Goal: Information Seeking & Learning: Check status

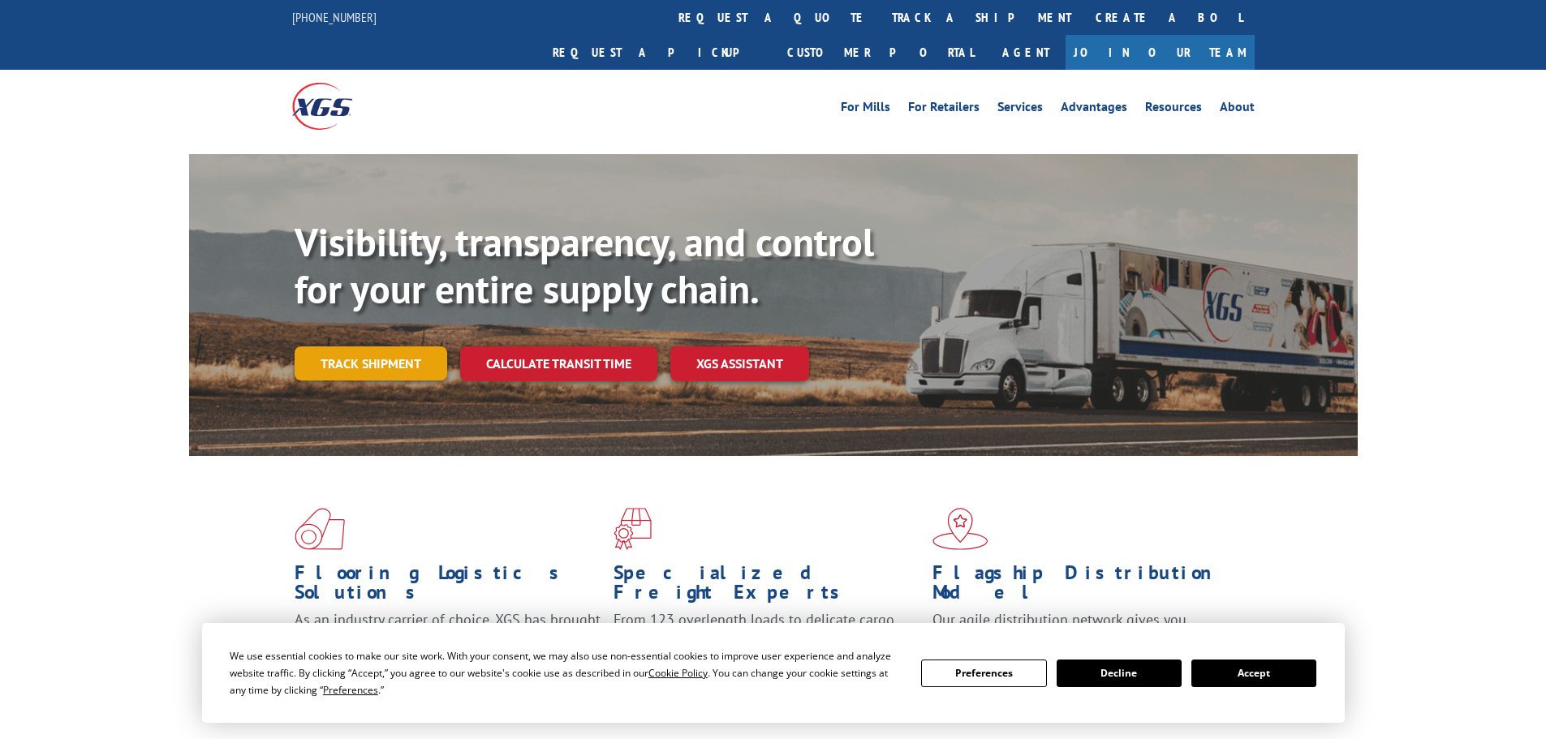
click at [346, 347] on link "Track shipment" at bounding box center [371, 364] width 153 height 34
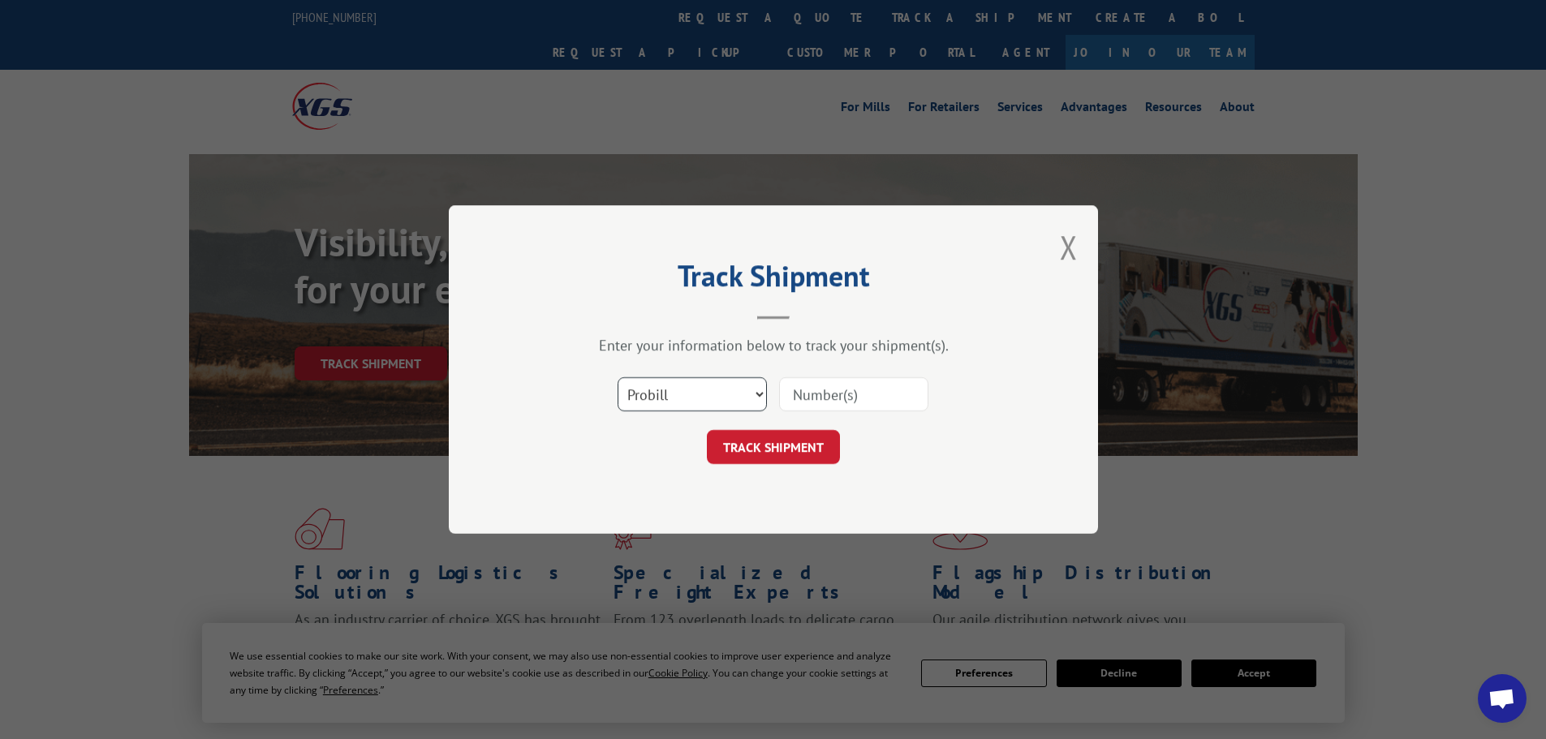
click at [679, 402] on select "Select category... Probill BOL PO" at bounding box center [692, 394] width 149 height 34
select select "bol"
click at [618, 377] on select "Select category... Probill BOL PO" at bounding box center [692, 394] width 149 height 34
click at [827, 401] on input at bounding box center [853, 394] width 149 height 34
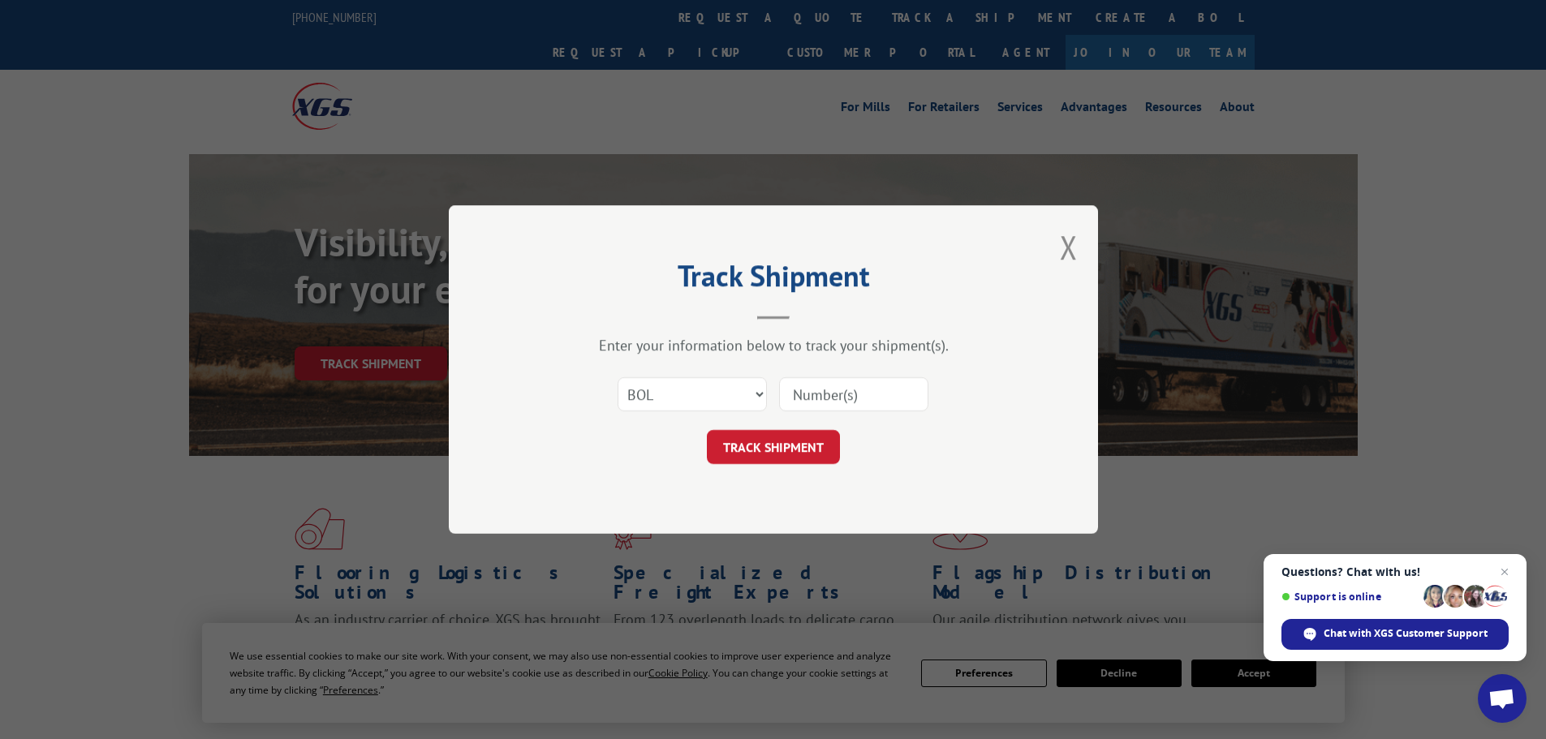
paste input "6016747"
type input "6016747"
click at [798, 454] on button "TRACK SHIPMENT" at bounding box center [773, 447] width 133 height 34
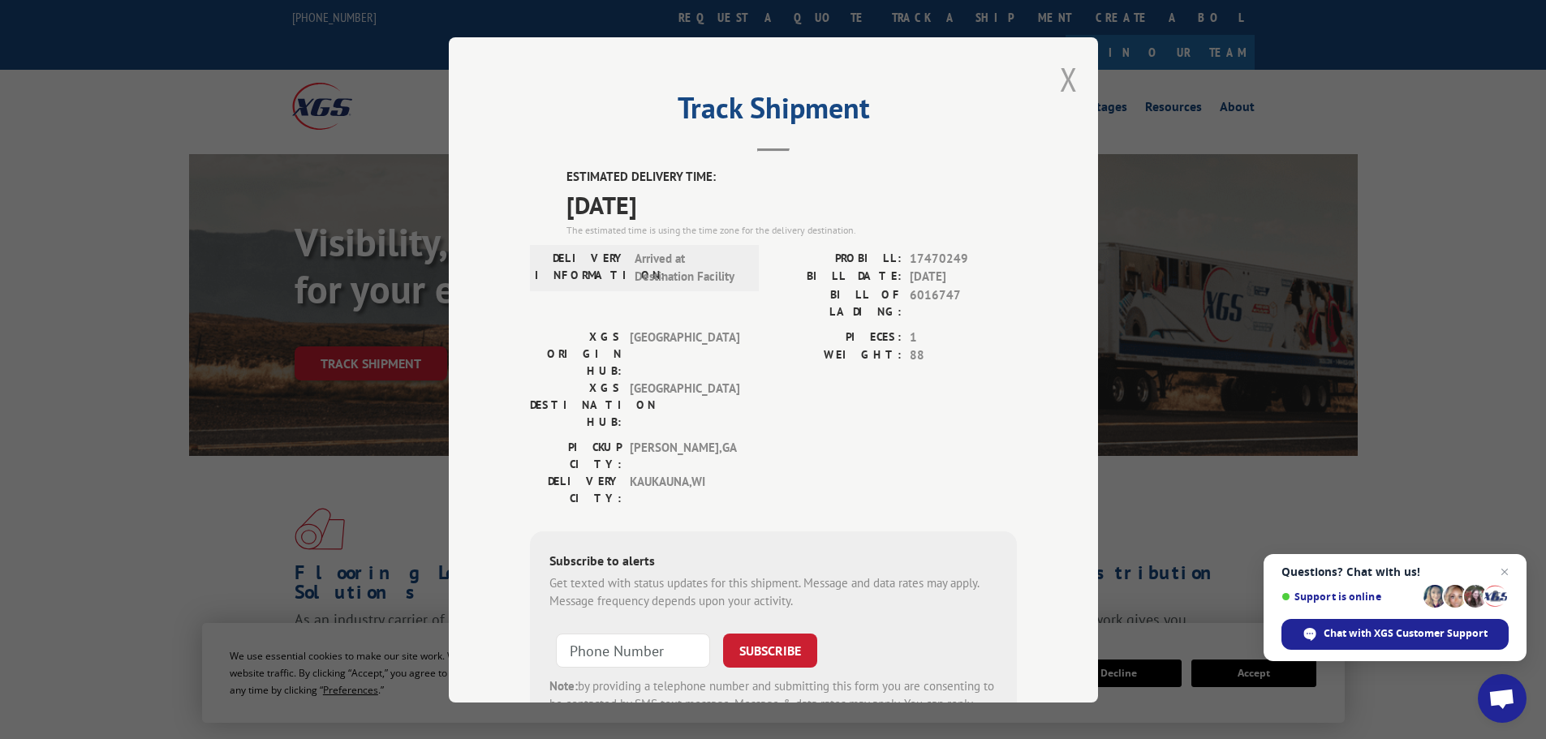
click at [1064, 75] on button "Close modal" at bounding box center [1069, 79] width 18 height 43
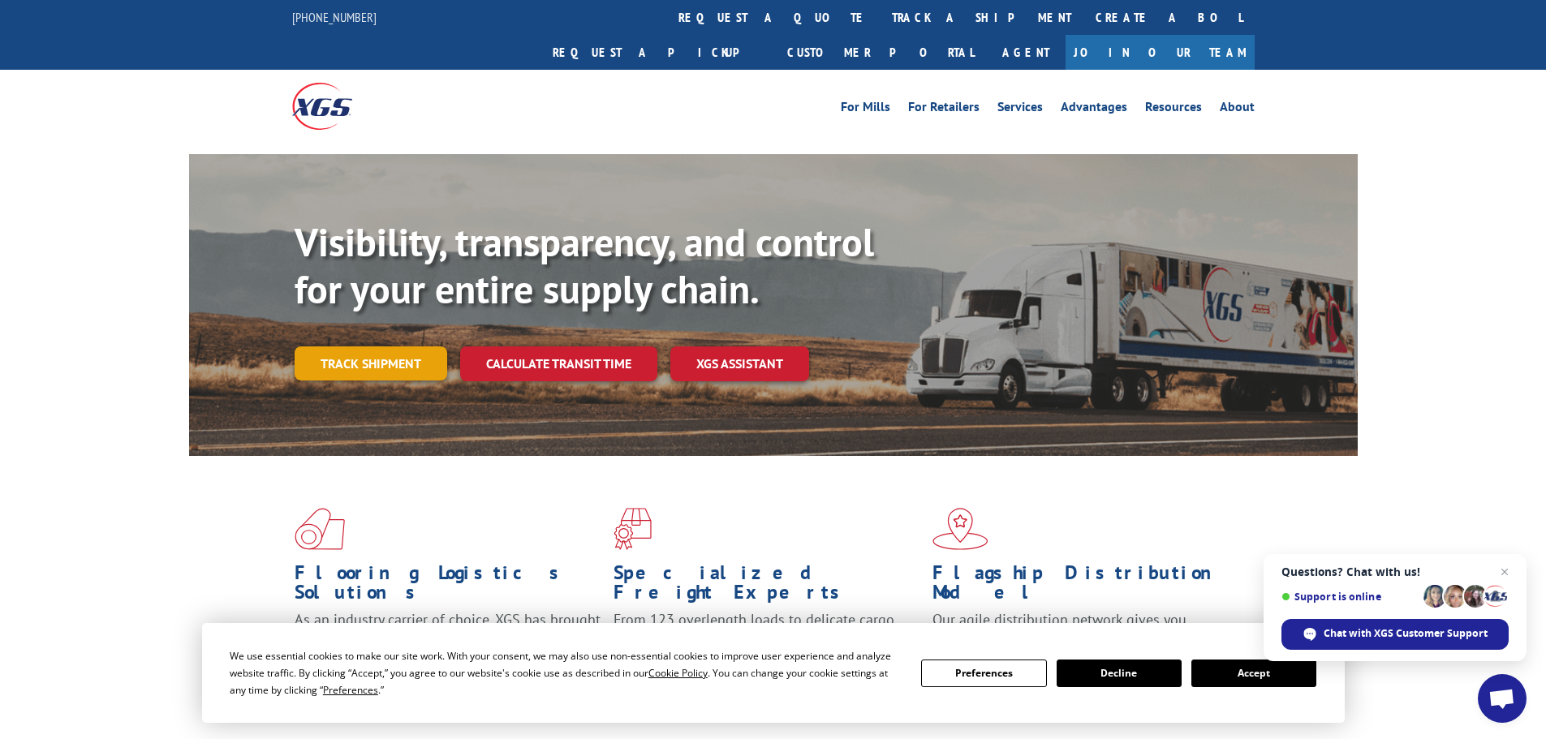
click at [392, 347] on link "Track shipment" at bounding box center [371, 364] width 153 height 34
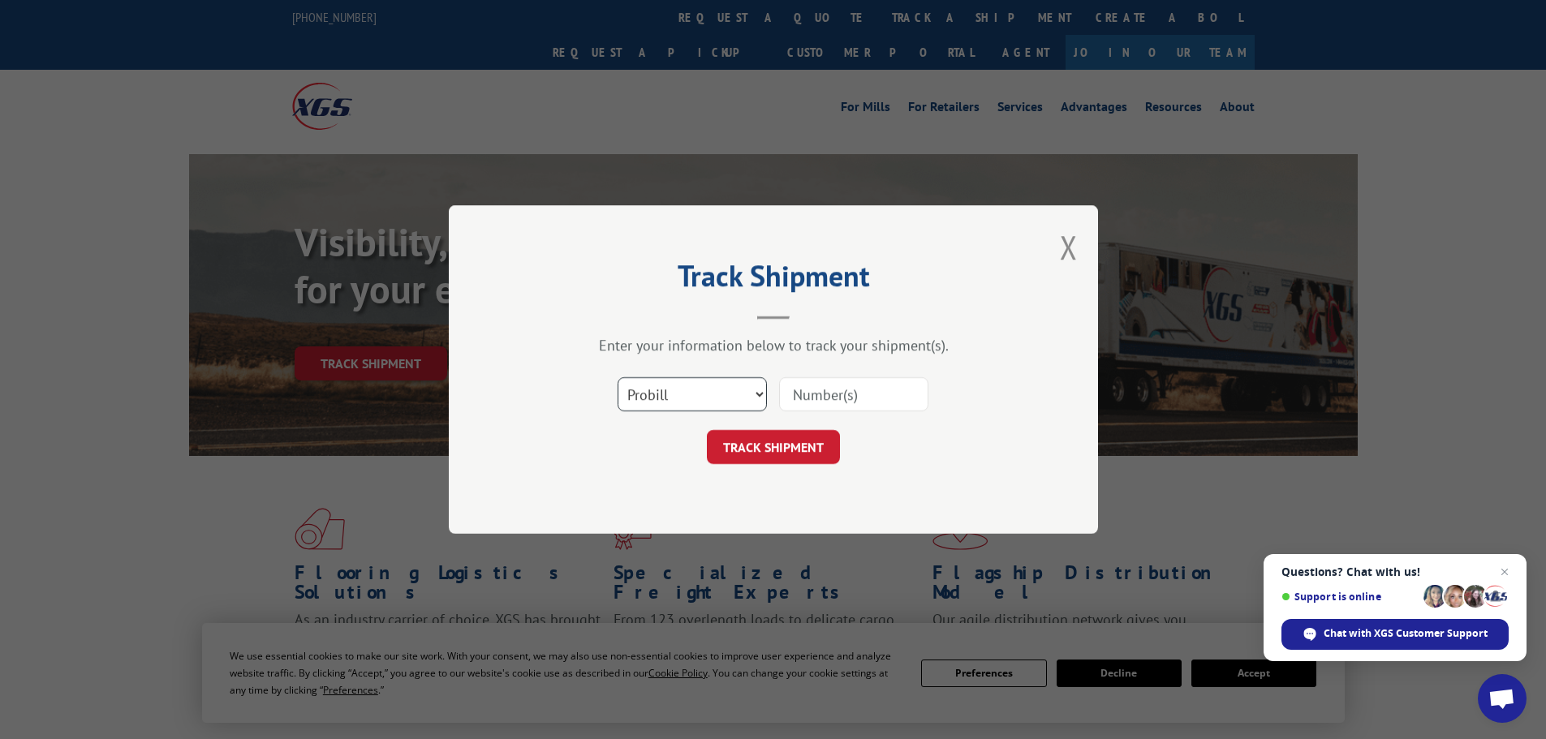
click at [662, 394] on select "Select category... Probill BOL PO" at bounding box center [692, 394] width 149 height 34
select select "bol"
click at [618, 377] on select "Select category... Probill BOL PO" at bounding box center [692, 394] width 149 height 34
click at [841, 382] on input at bounding box center [853, 394] width 149 height 34
paste input "6024156"
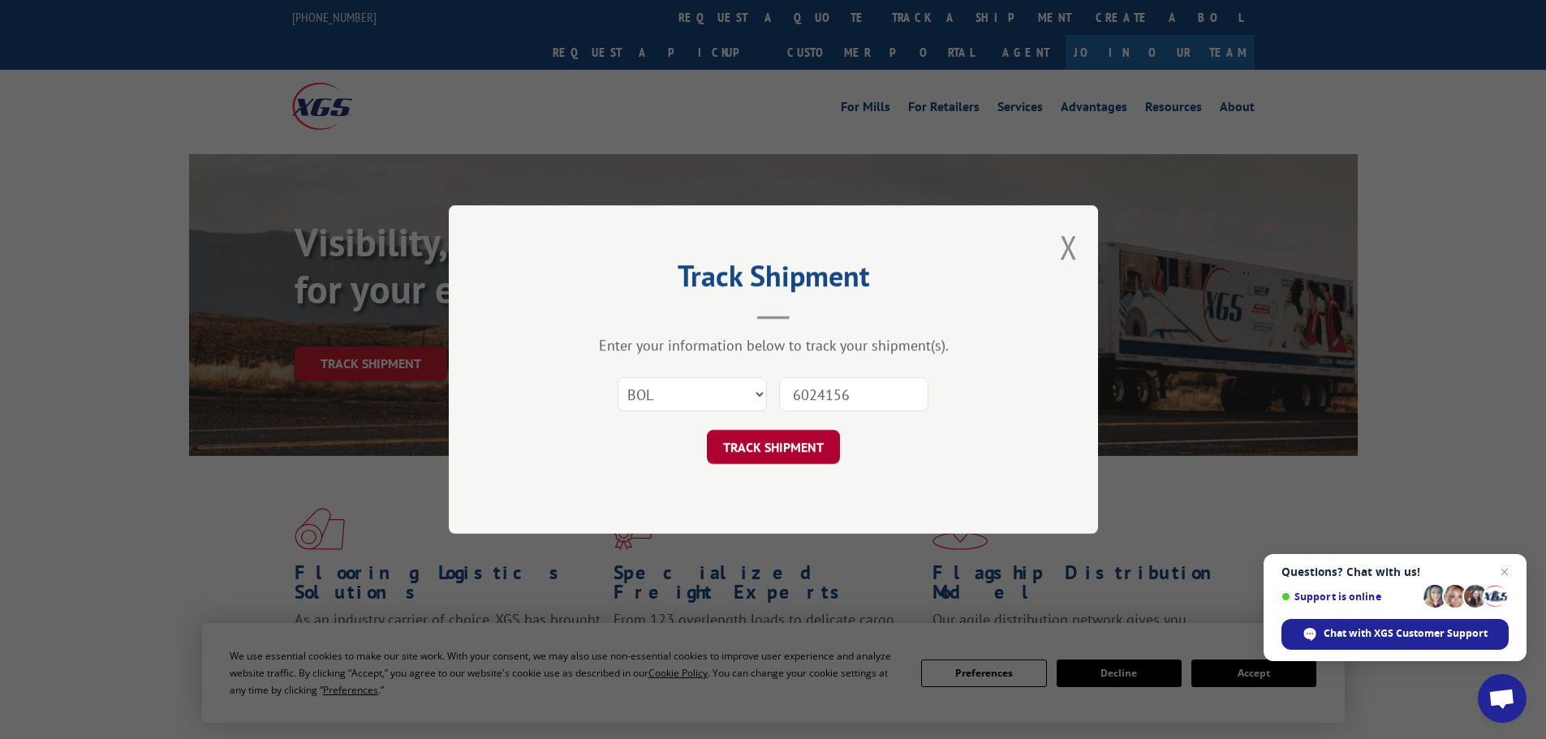
type input "6024156"
click at [771, 446] on button "TRACK SHIPMENT" at bounding box center [773, 447] width 133 height 34
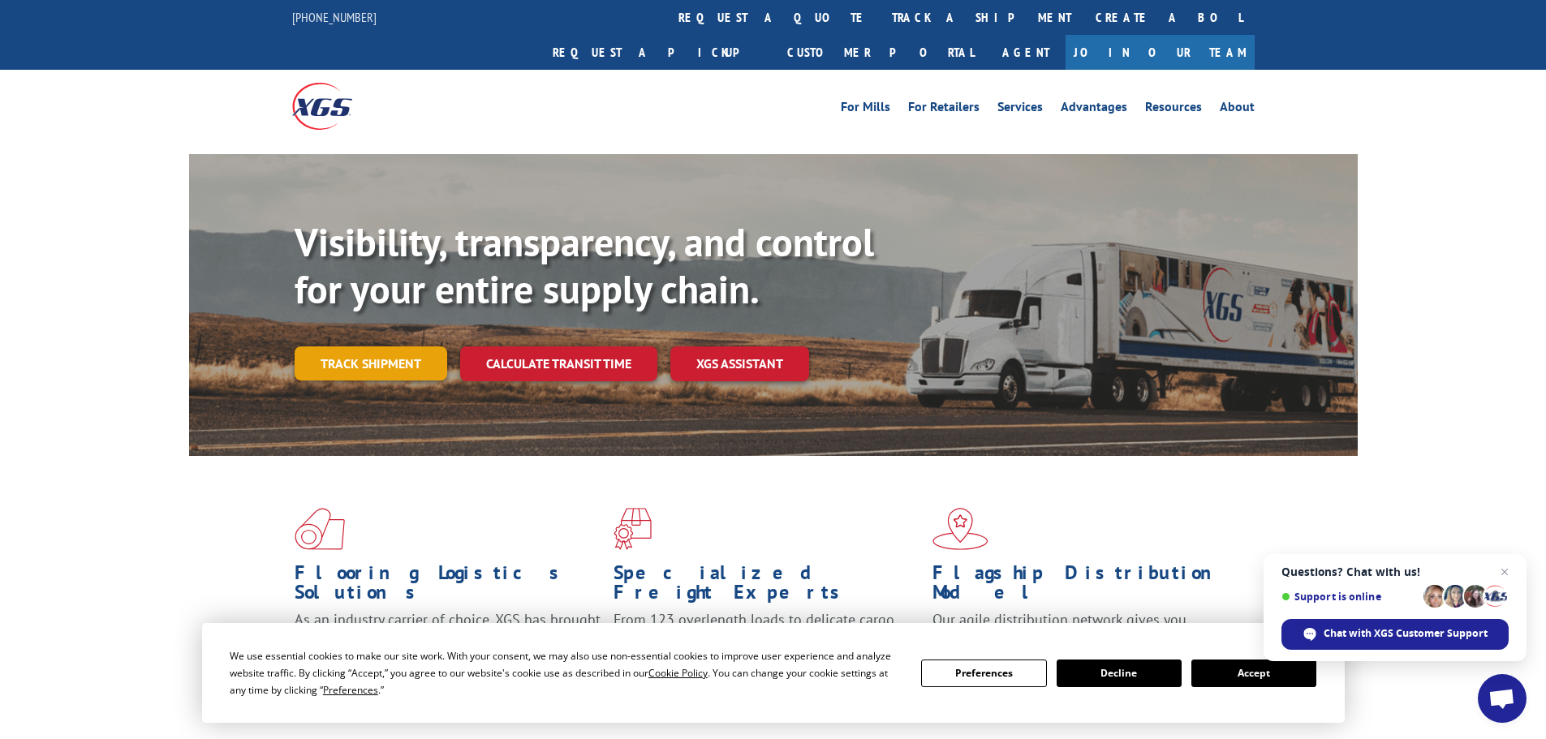
click at [359, 347] on link "Track shipment" at bounding box center [371, 364] width 153 height 34
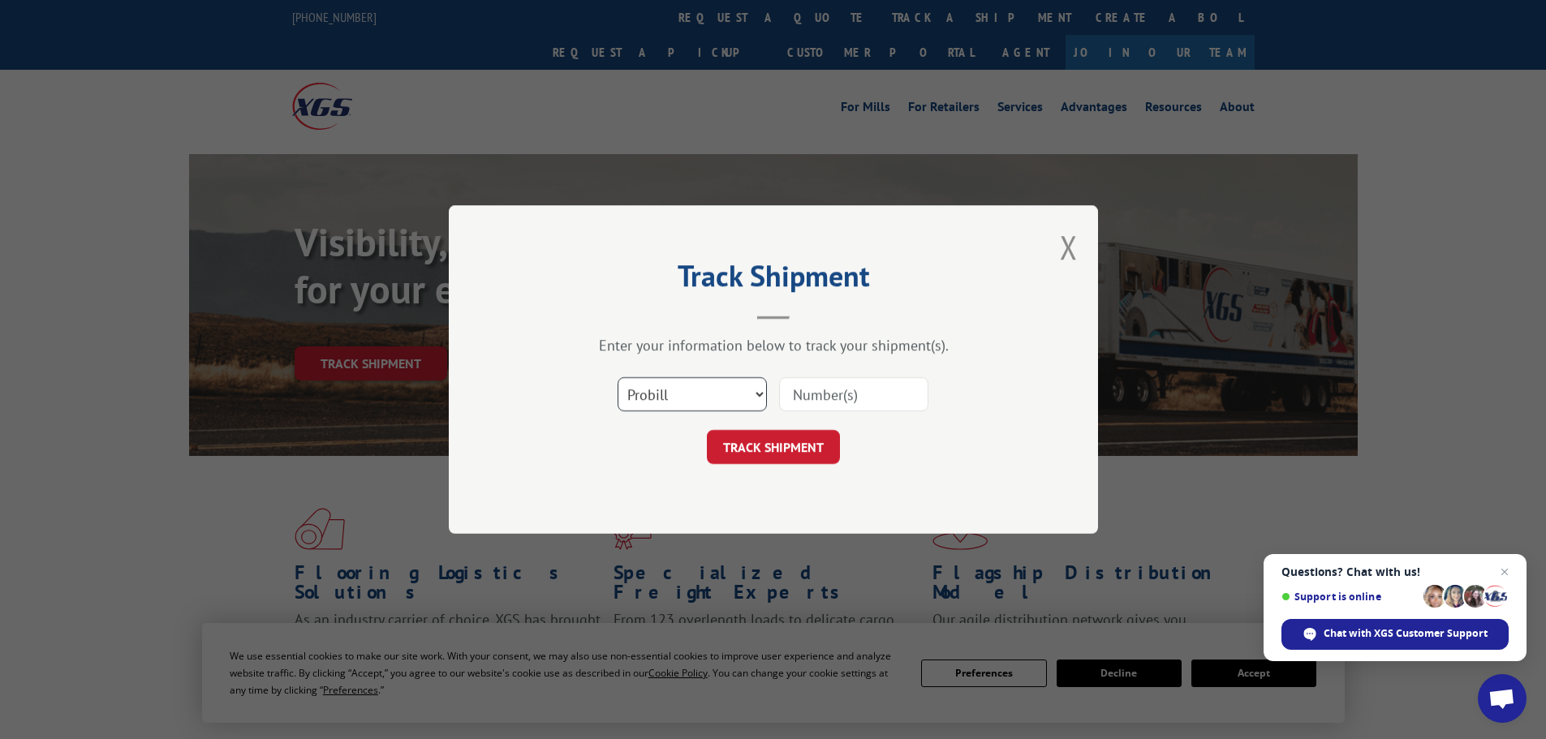
click at [703, 389] on select "Select category... Probill BOL PO" at bounding box center [692, 394] width 149 height 34
select select "bol"
click at [618, 377] on select "Select category... Probill BOL PO" at bounding box center [692, 394] width 149 height 34
click at [816, 395] on input at bounding box center [853, 394] width 149 height 34
paste input "6026021"
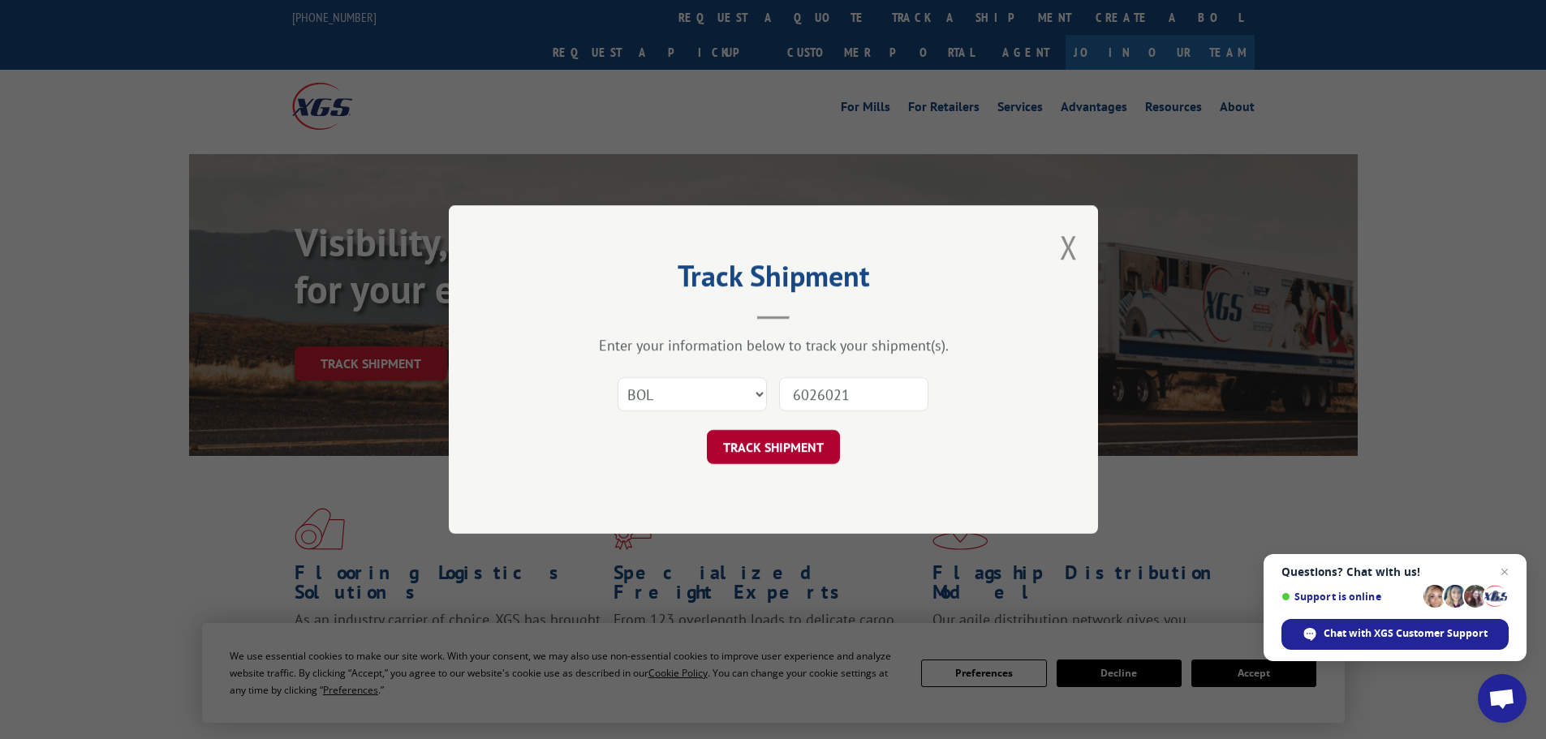
type input "6026021"
click at [803, 452] on button "TRACK SHIPMENT" at bounding box center [773, 447] width 133 height 34
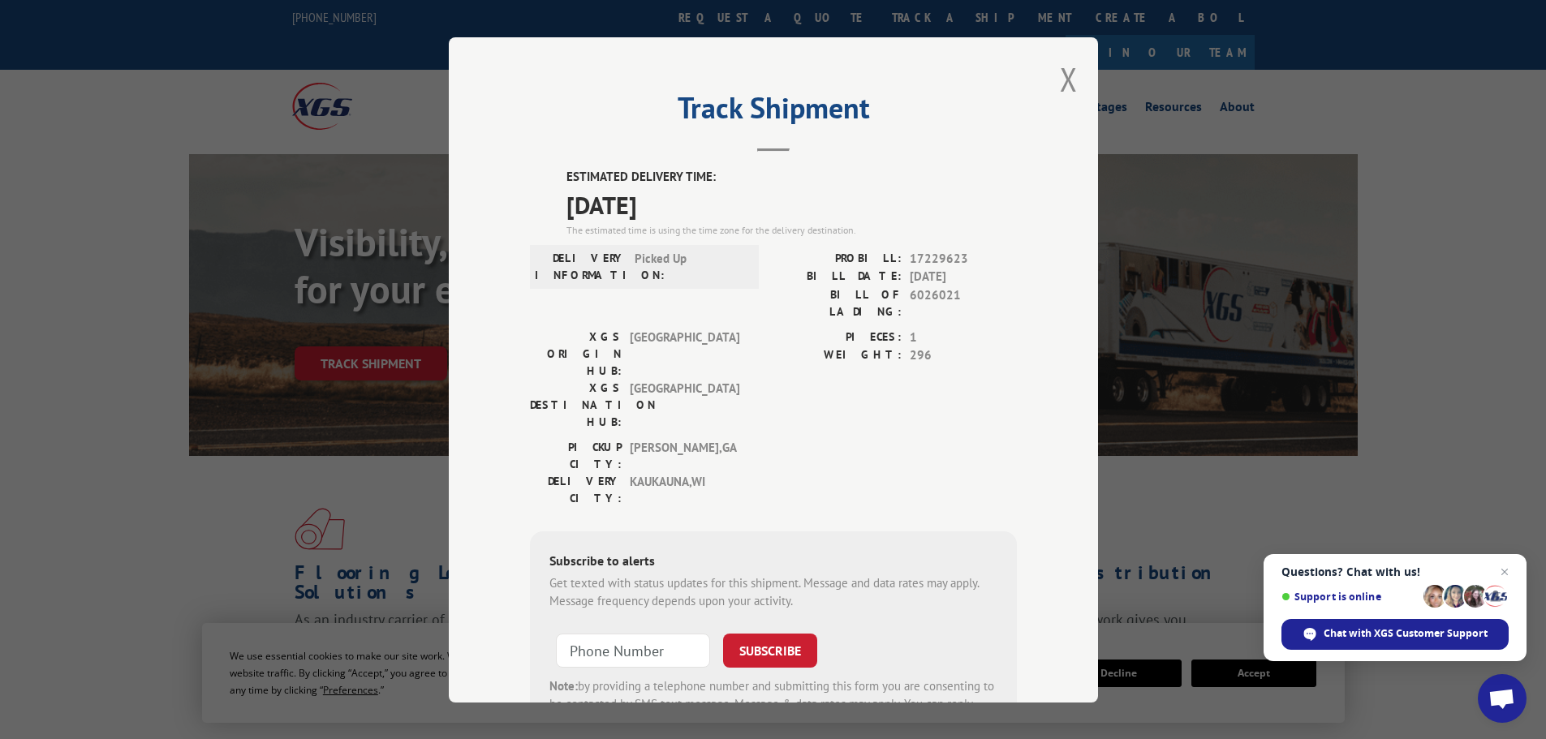
drag, startPoint x: 561, startPoint y: 174, endPoint x: 708, endPoint y: 195, distance: 149.1
click at [708, 195] on div "ESTIMATED DELIVERY TIME: 09/15/2025 The estimated time is using the time zone f…" at bounding box center [791, 203] width 450 height 70
copy div "ESTIMATED DELIVERY TIME: 09/15/2025"
